Goal: Browse casually

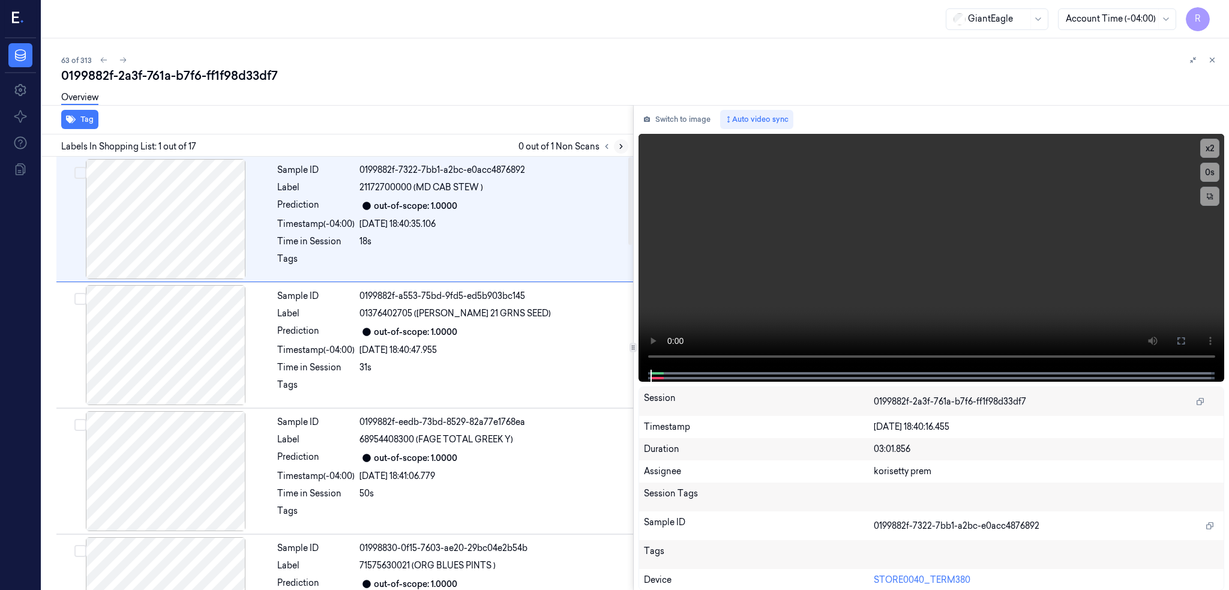
click at [628, 145] on button at bounding box center [621, 146] width 14 height 14
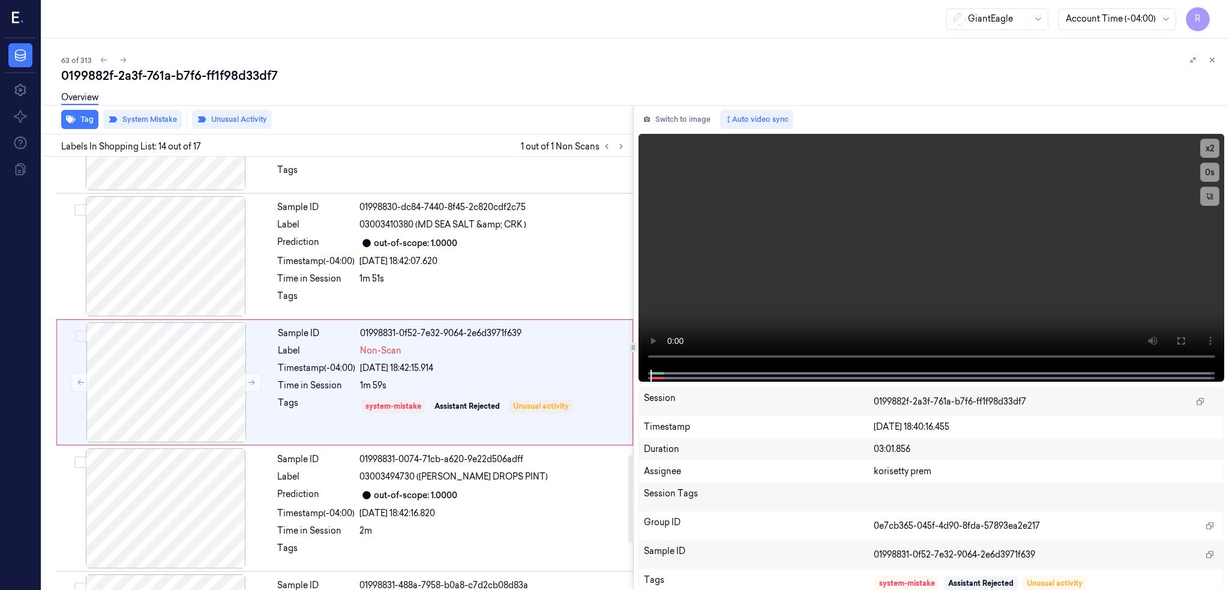
scroll to position [1484, 0]
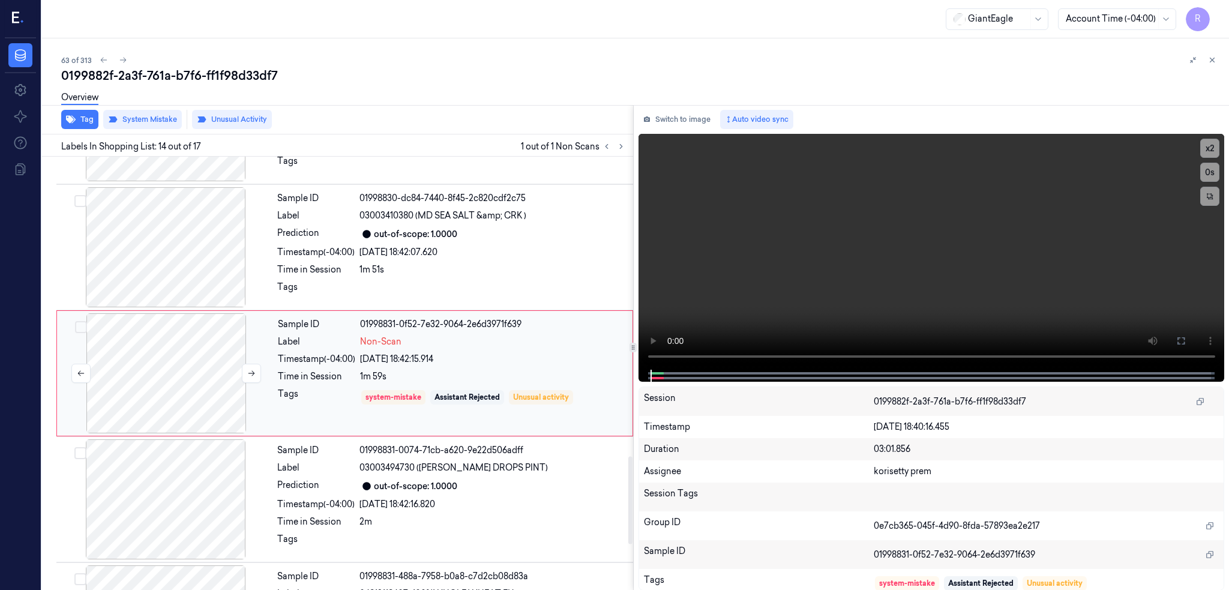
click at [205, 389] on div at bounding box center [166, 373] width 214 height 120
click at [193, 260] on div at bounding box center [166, 247] width 214 height 120
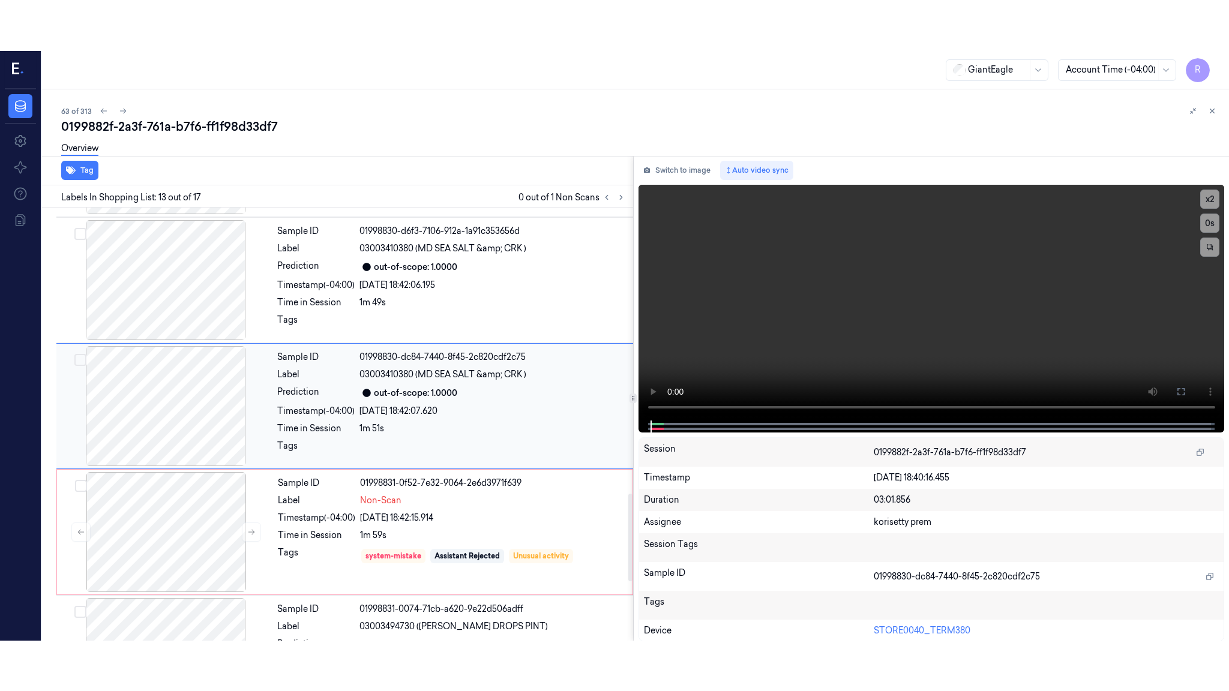
scroll to position [1358, 0]
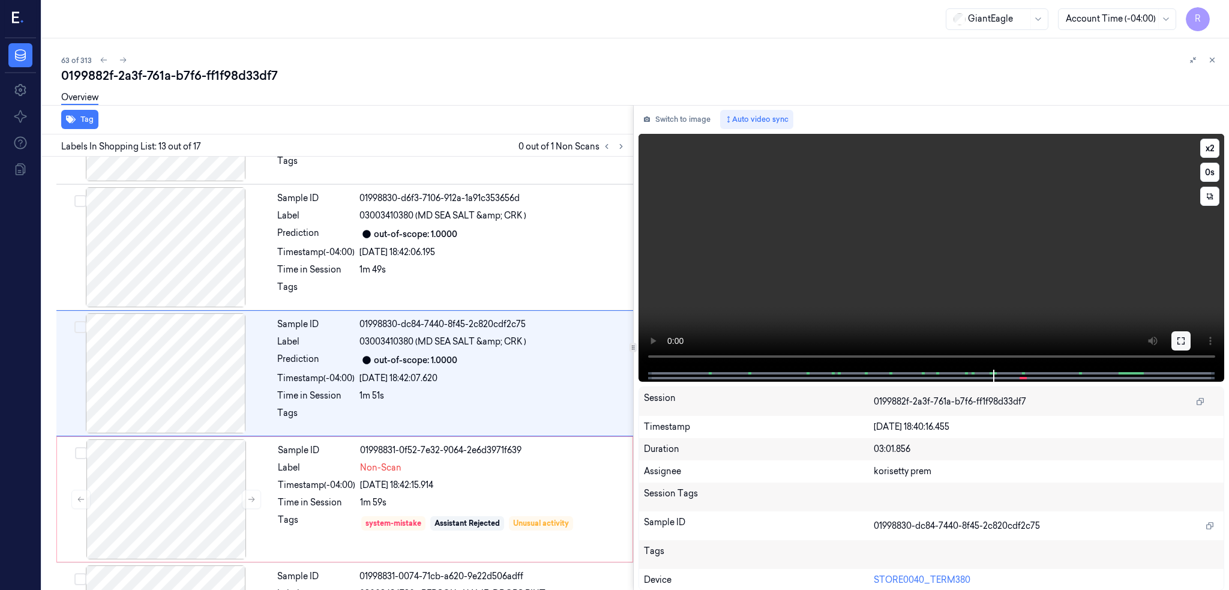
click at [1190, 331] on button at bounding box center [1180, 340] width 19 height 19
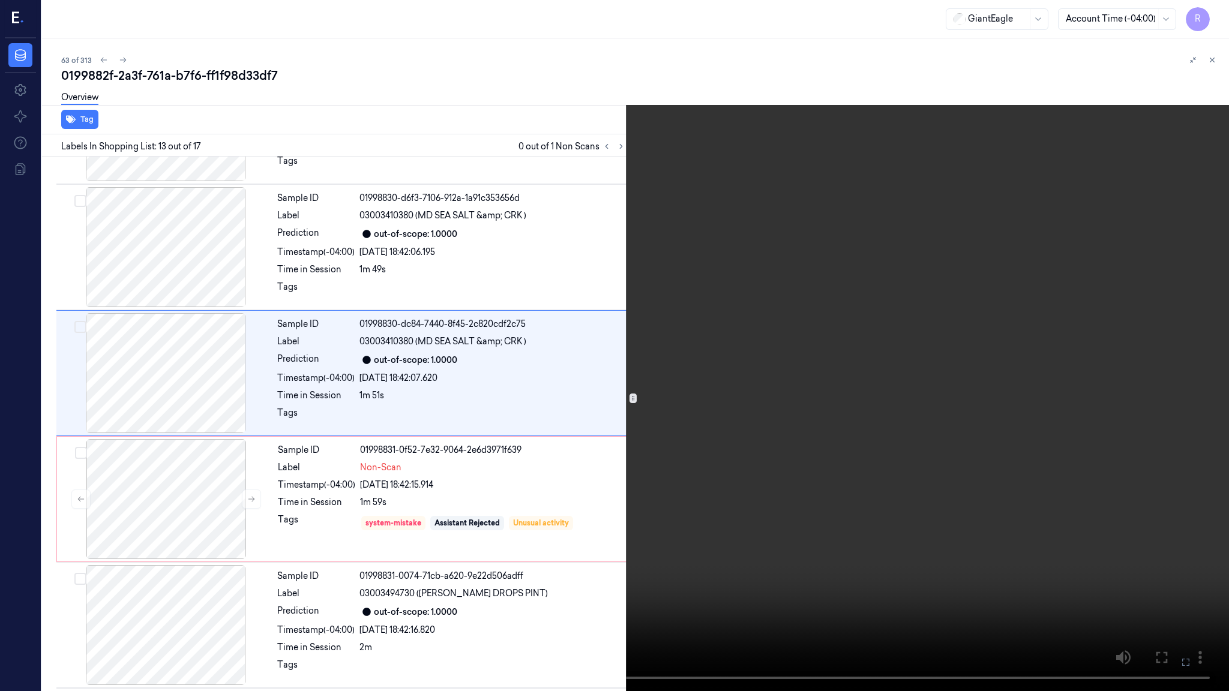
click at [1043, 354] on video at bounding box center [614, 345] width 1229 height 691
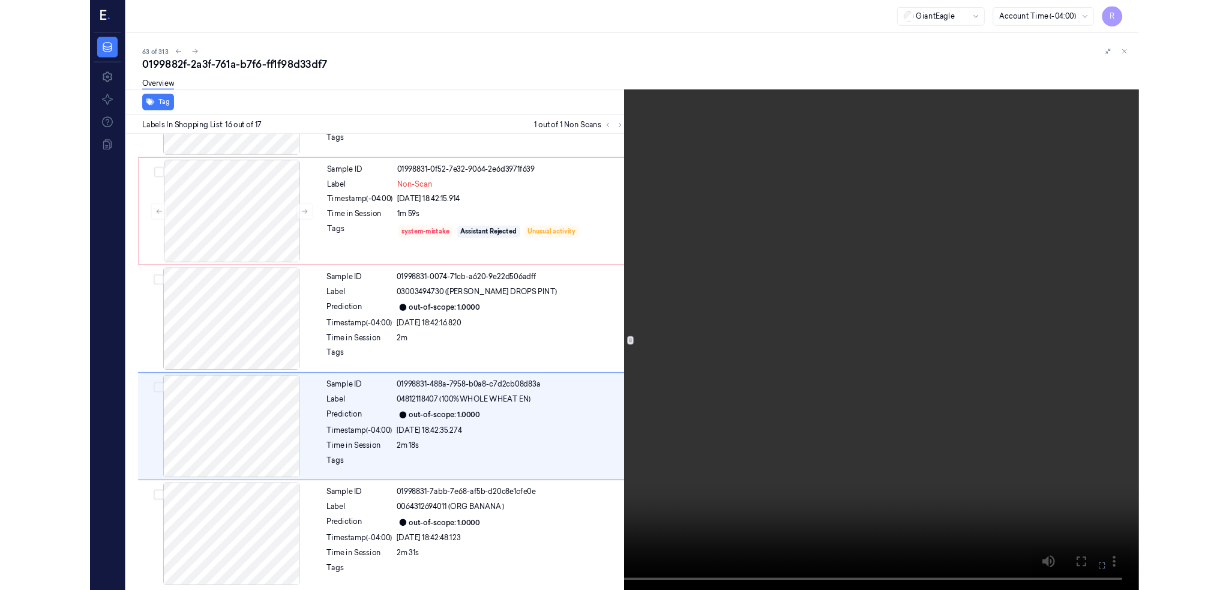
scroll to position [1611, 0]
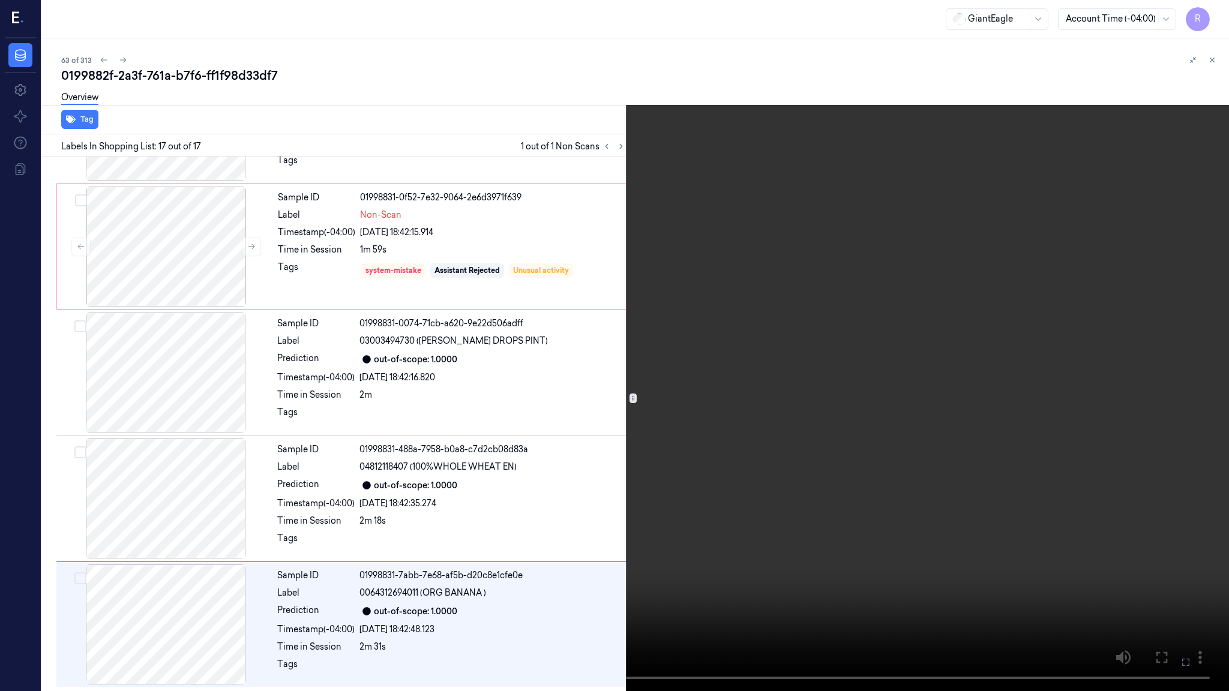
click at [610, 60] on video at bounding box center [614, 345] width 1229 height 691
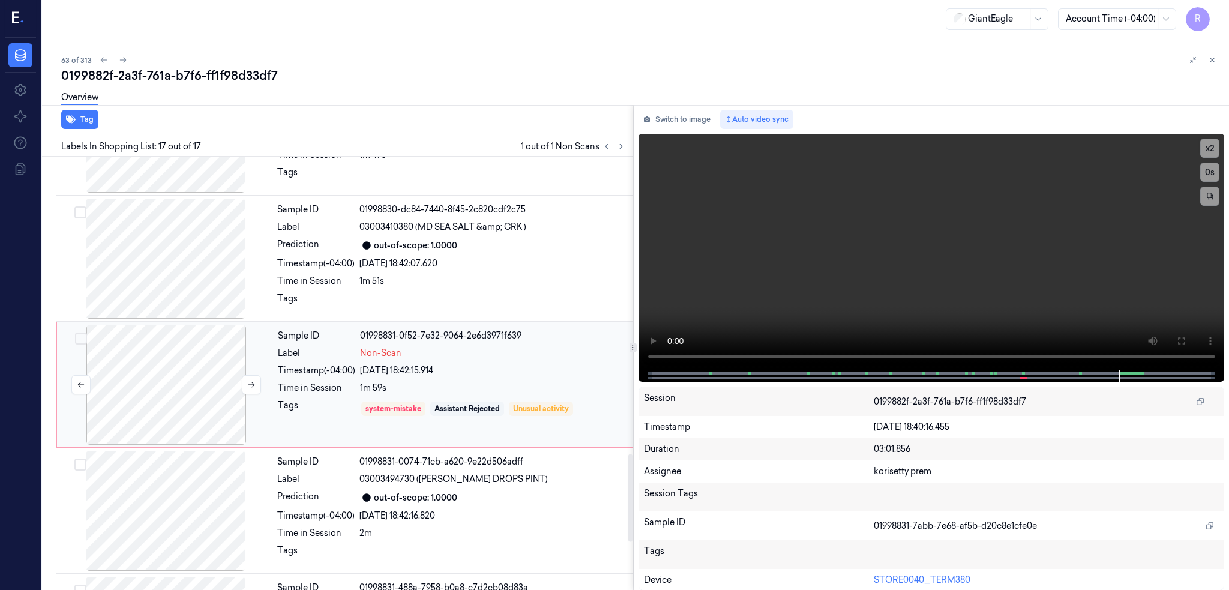
click at [204, 376] on div at bounding box center [166, 385] width 214 height 120
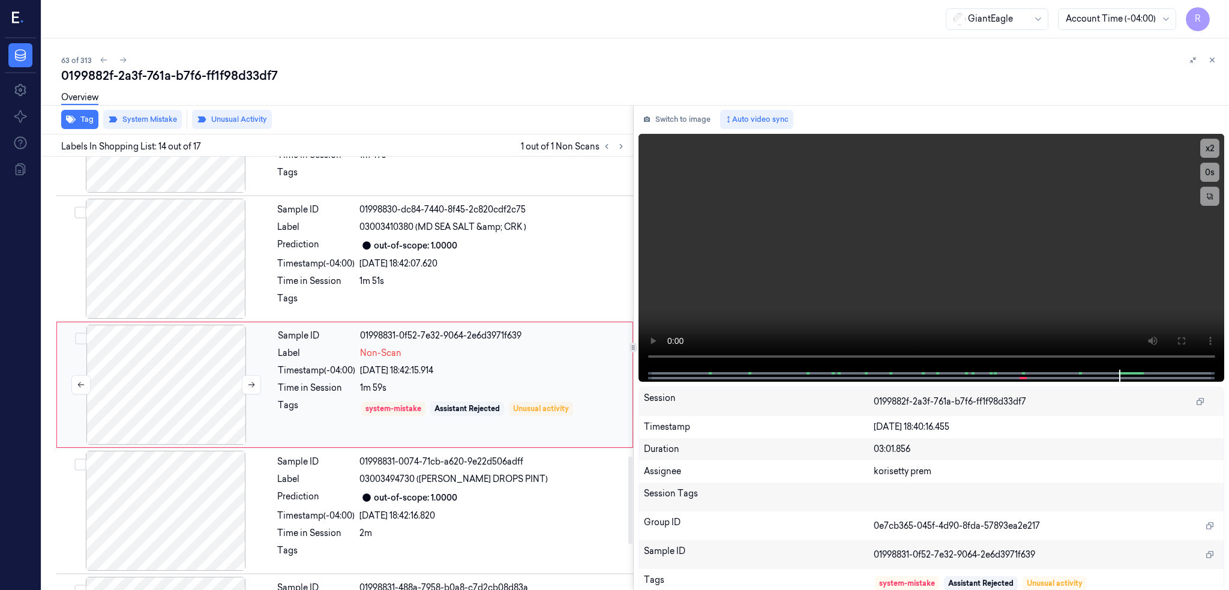
scroll to position [1484, 0]
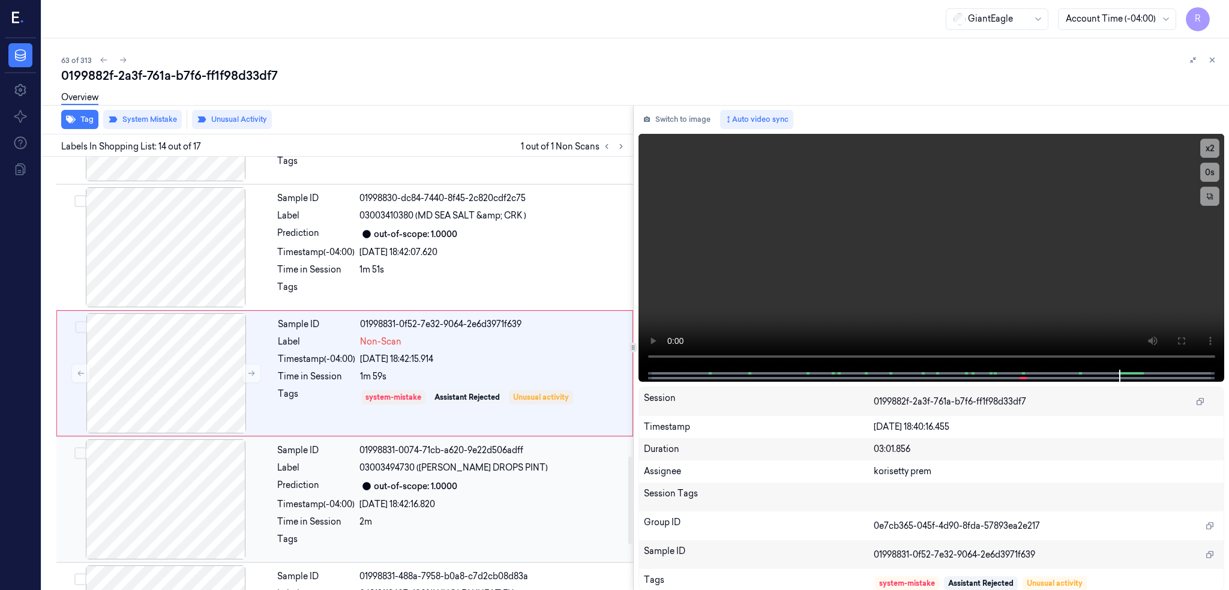
click at [196, 451] on div at bounding box center [166, 499] width 214 height 120
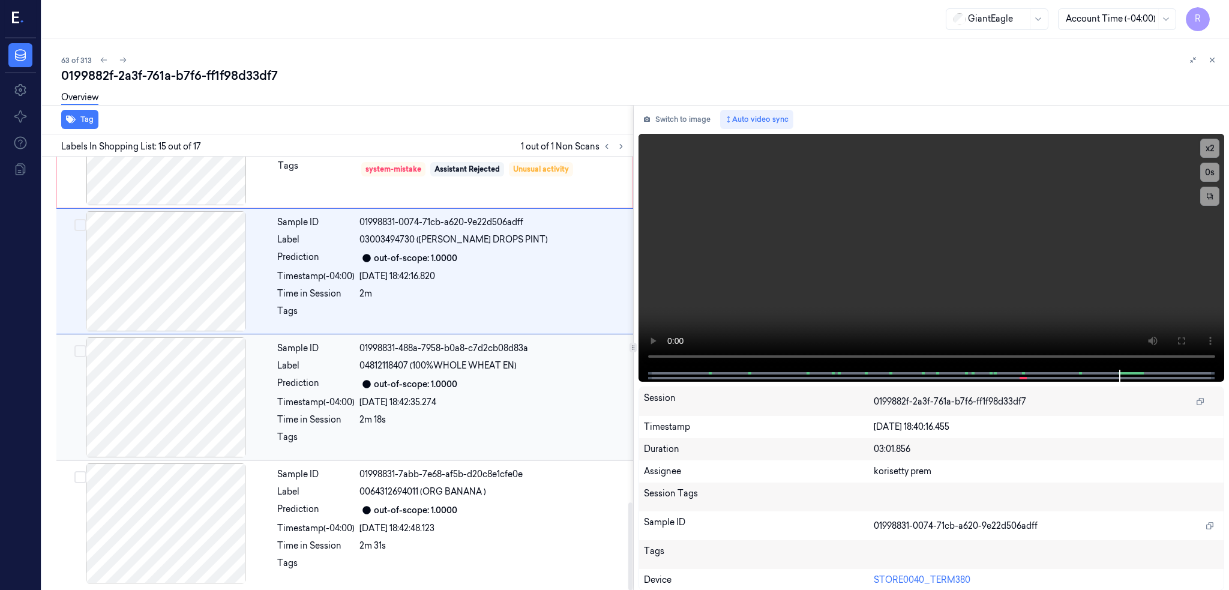
click at [197, 440] on div at bounding box center [166, 397] width 214 height 120
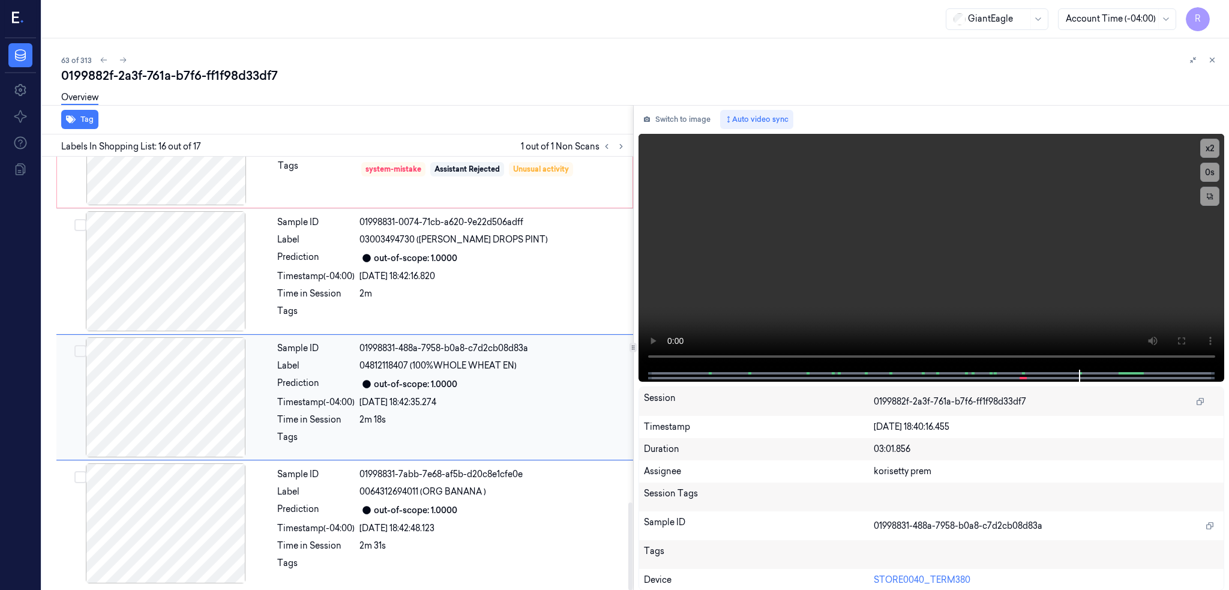
scroll to position [1713, 0]
click at [155, 529] on div at bounding box center [166, 523] width 214 height 120
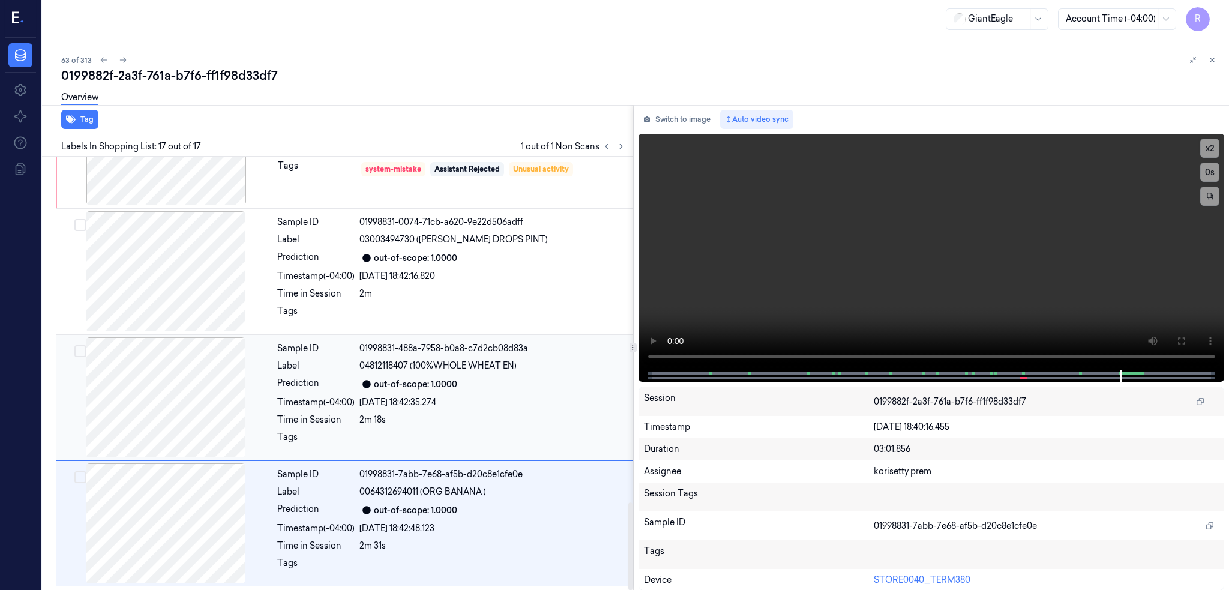
click at [160, 423] on div at bounding box center [166, 397] width 214 height 120
